Goal: Transaction & Acquisition: Book appointment/travel/reservation

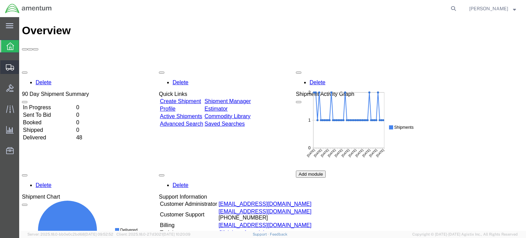
click at [0, 0] on span "Shipment Manager" at bounding box center [0, 0] width 0 height 0
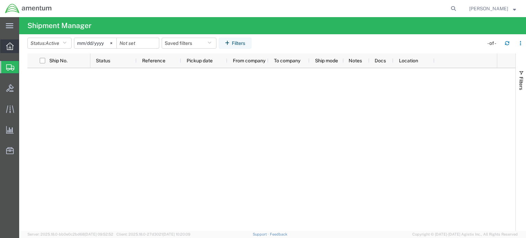
click at [6, 49] on icon at bounding box center [10, 46] width 8 height 8
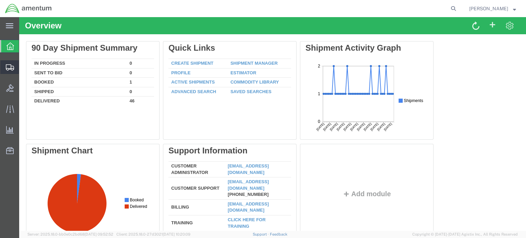
click at [6, 69] on icon at bounding box center [10, 67] width 8 height 6
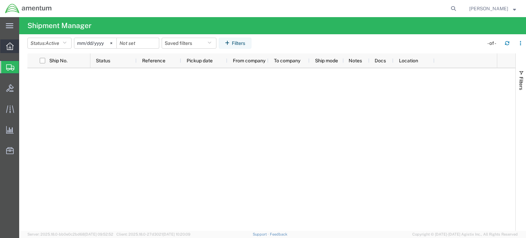
click at [10, 44] on icon at bounding box center [10, 46] width 8 height 8
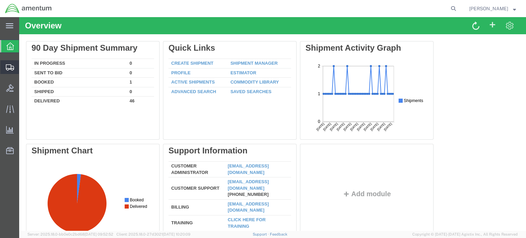
click at [9, 66] on icon at bounding box center [10, 67] width 8 height 6
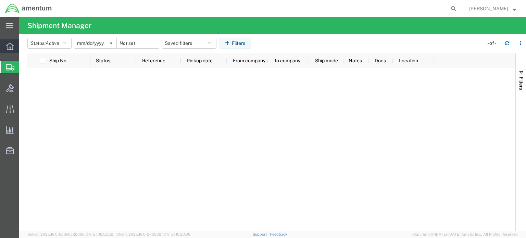
click at [7, 42] on div at bounding box center [9, 46] width 19 height 14
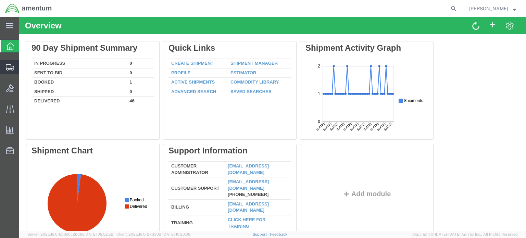
click at [12, 67] on icon at bounding box center [10, 67] width 8 height 6
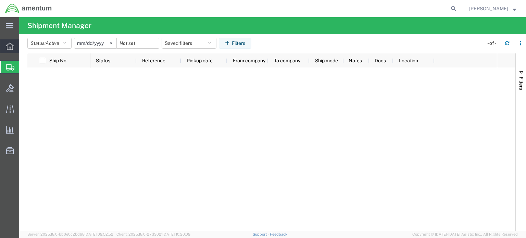
click at [7, 49] on icon at bounding box center [10, 46] width 8 height 8
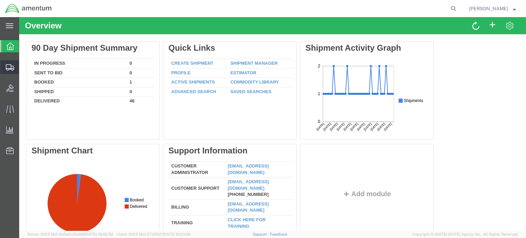
click at [7, 67] on icon at bounding box center [10, 67] width 8 height 6
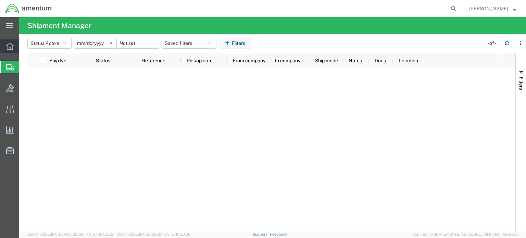
click at [8, 43] on icon at bounding box center [10, 46] width 8 height 8
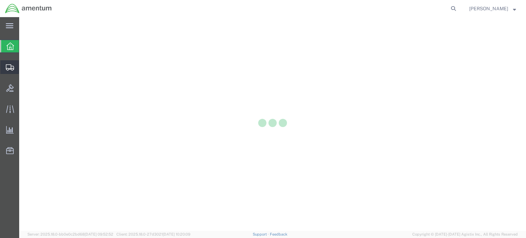
click at [11, 66] on icon at bounding box center [10, 67] width 8 height 6
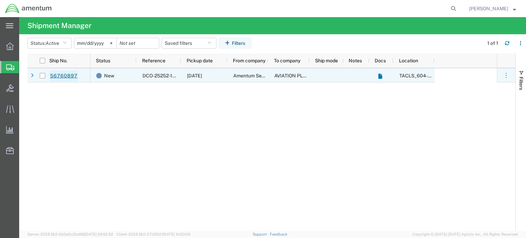
click at [69, 77] on link "56760897" at bounding box center [64, 76] width 28 height 11
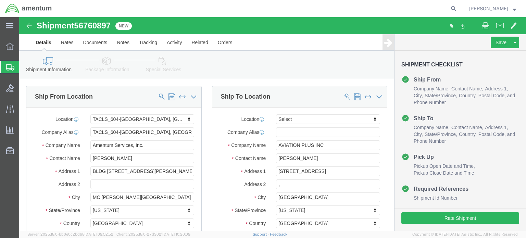
select select "42709"
select select
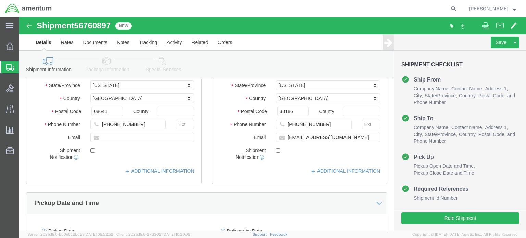
scroll to position [137, 0]
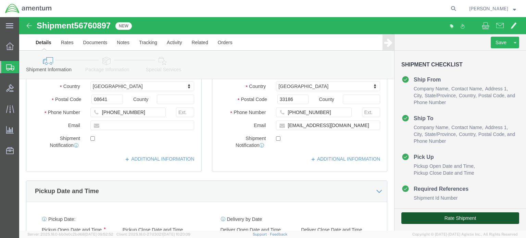
click button "Rate Shipment"
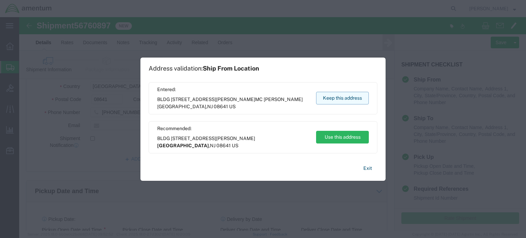
click at [334, 99] on button "Keep this address" at bounding box center [342, 98] width 53 height 13
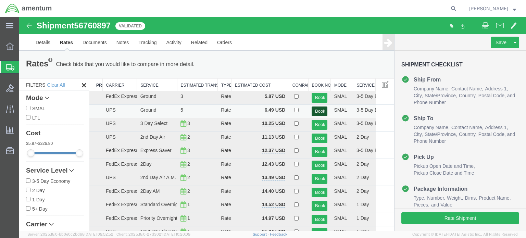
click at [312, 111] on button "Book" at bounding box center [318, 111] width 15 height 10
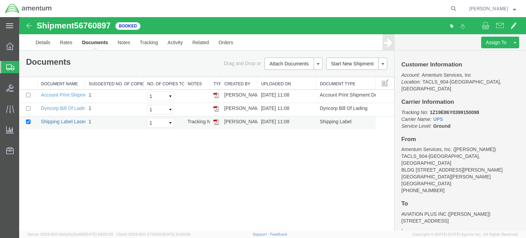
click at [63, 123] on link "Shipping Label Laser" at bounding box center [63, 121] width 45 height 5
